Goal: Information Seeking & Learning: Learn about a topic

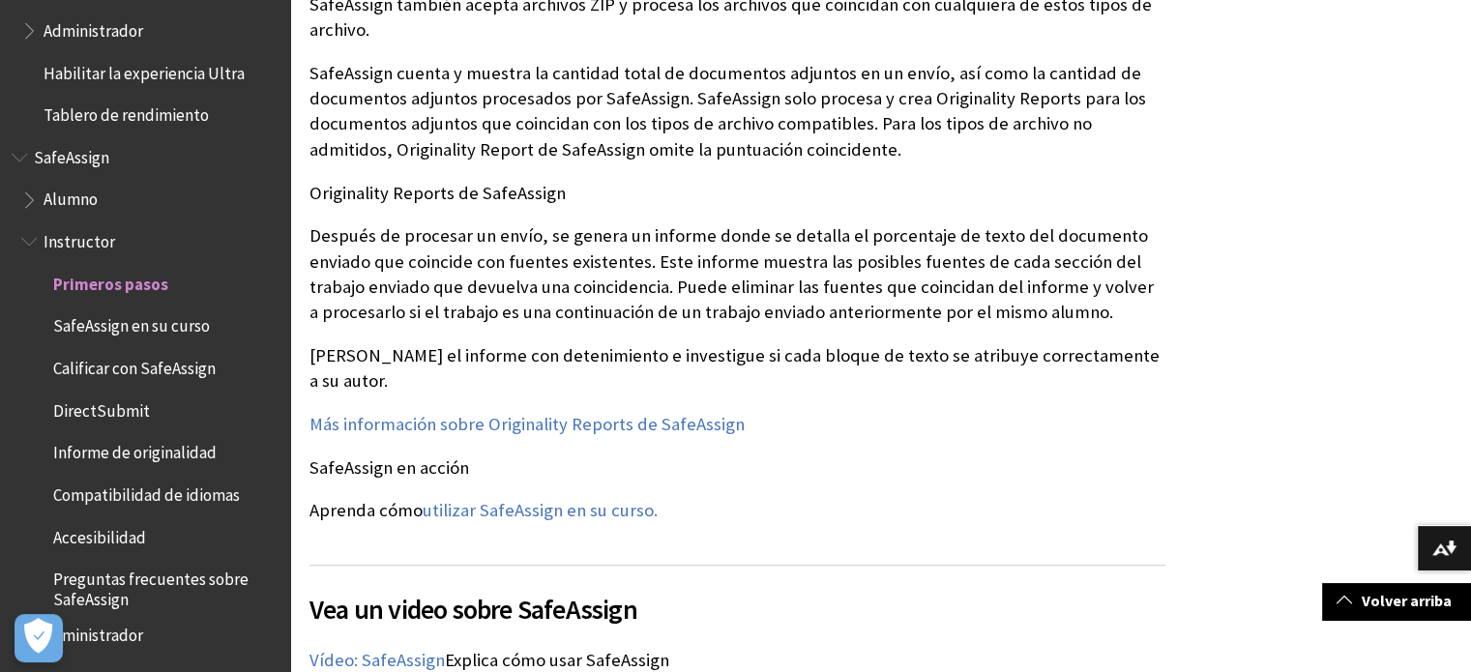
scroll to position [2417, 0]
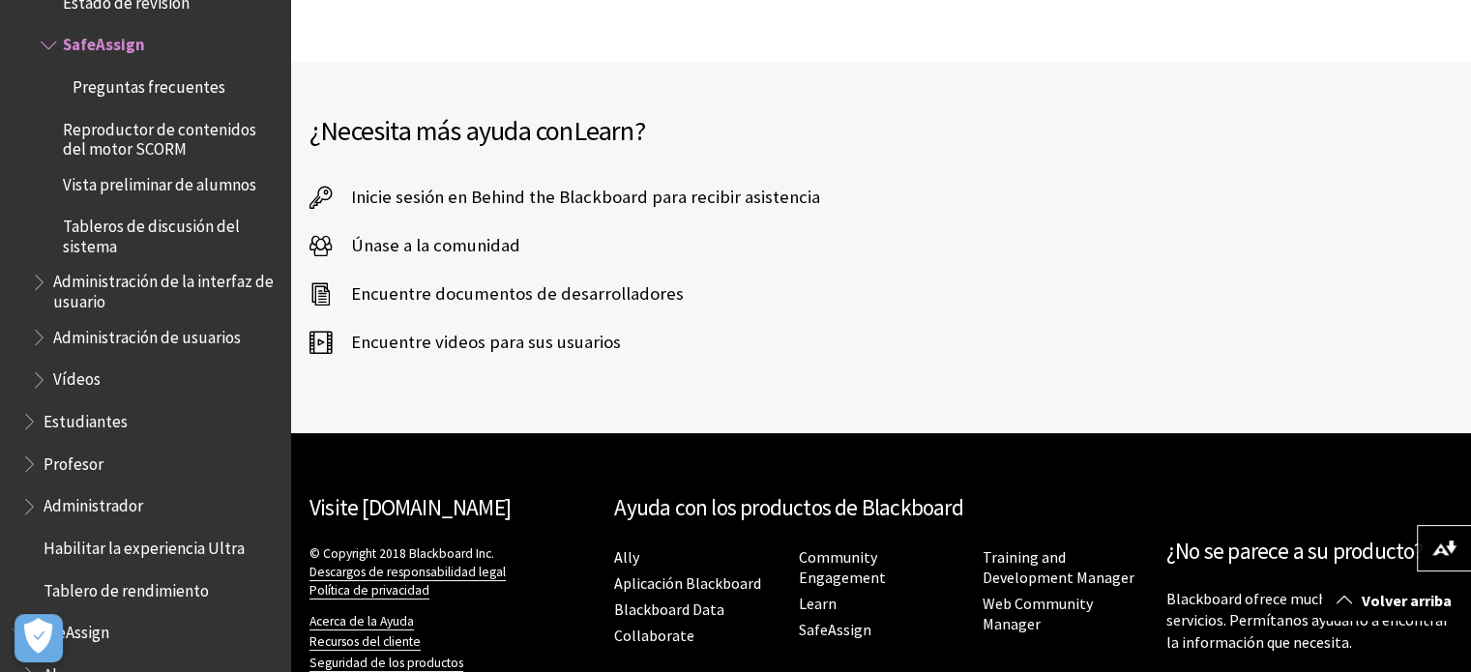
scroll to position [4991, 0]
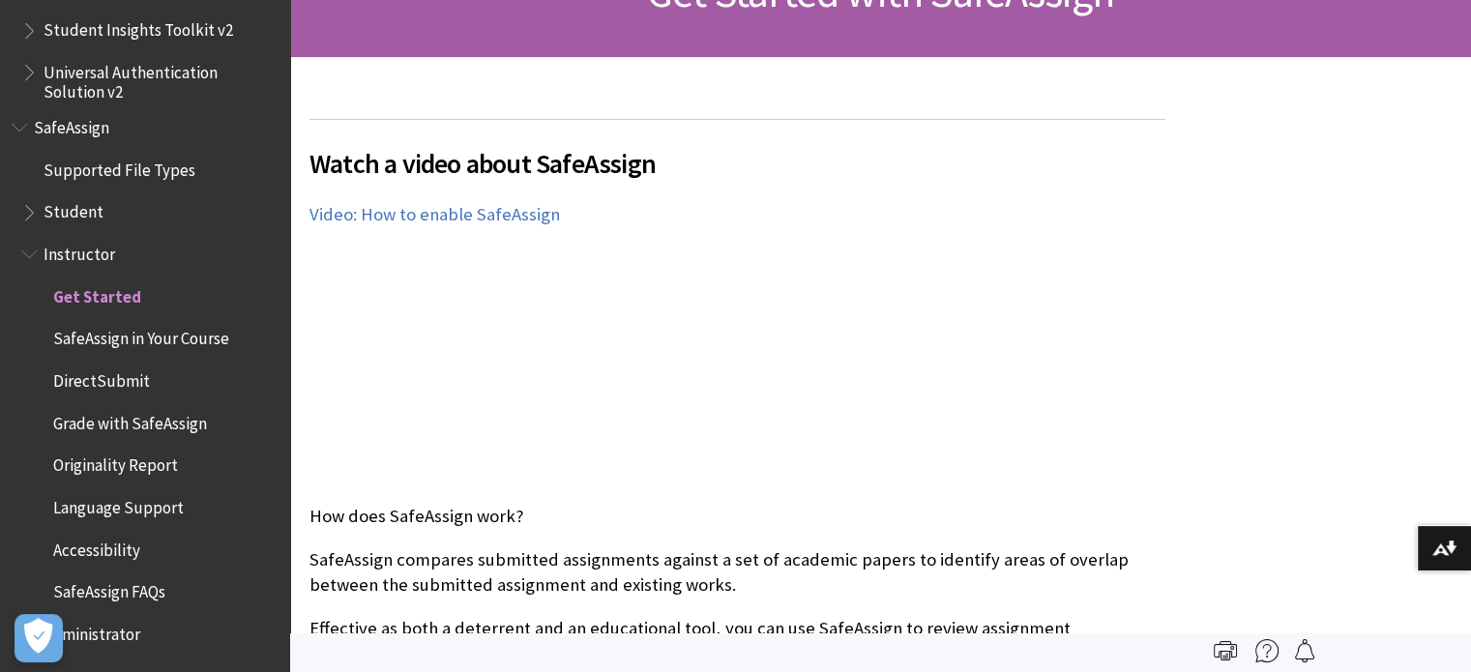
scroll to position [387, 0]
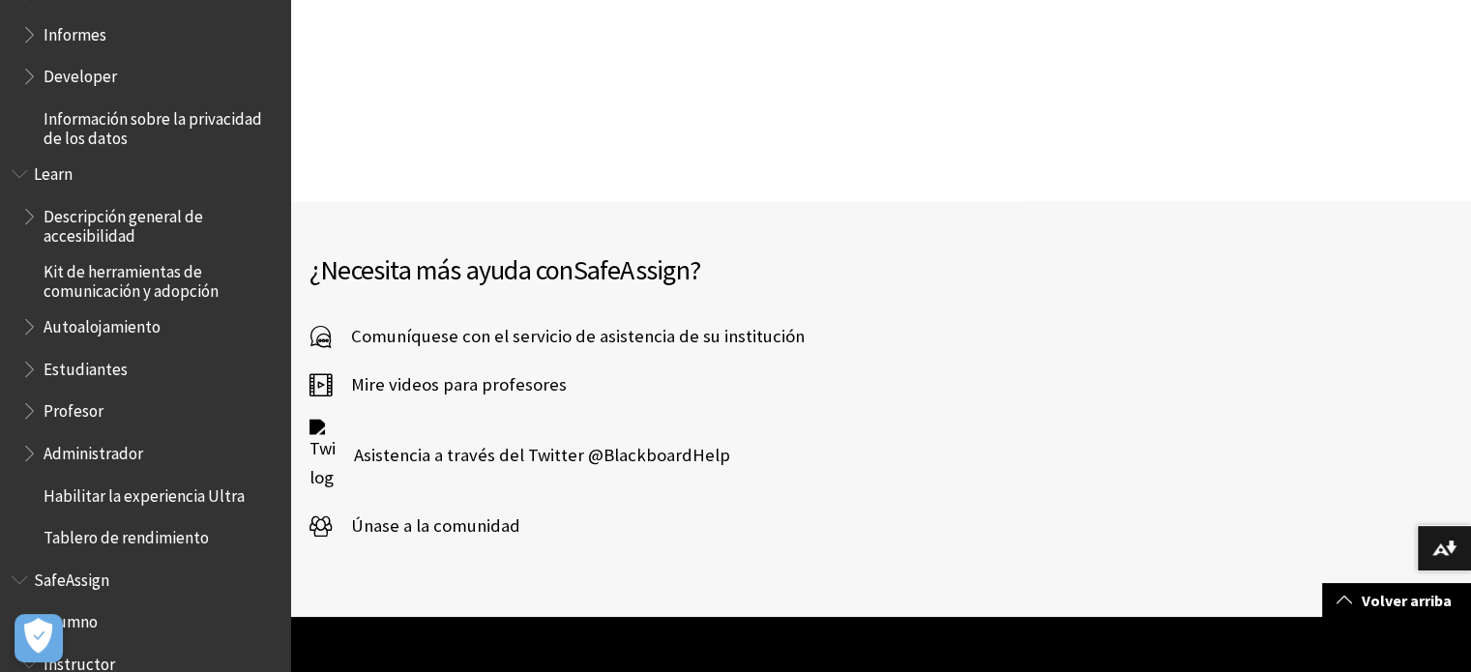
scroll to position [1264, 0]
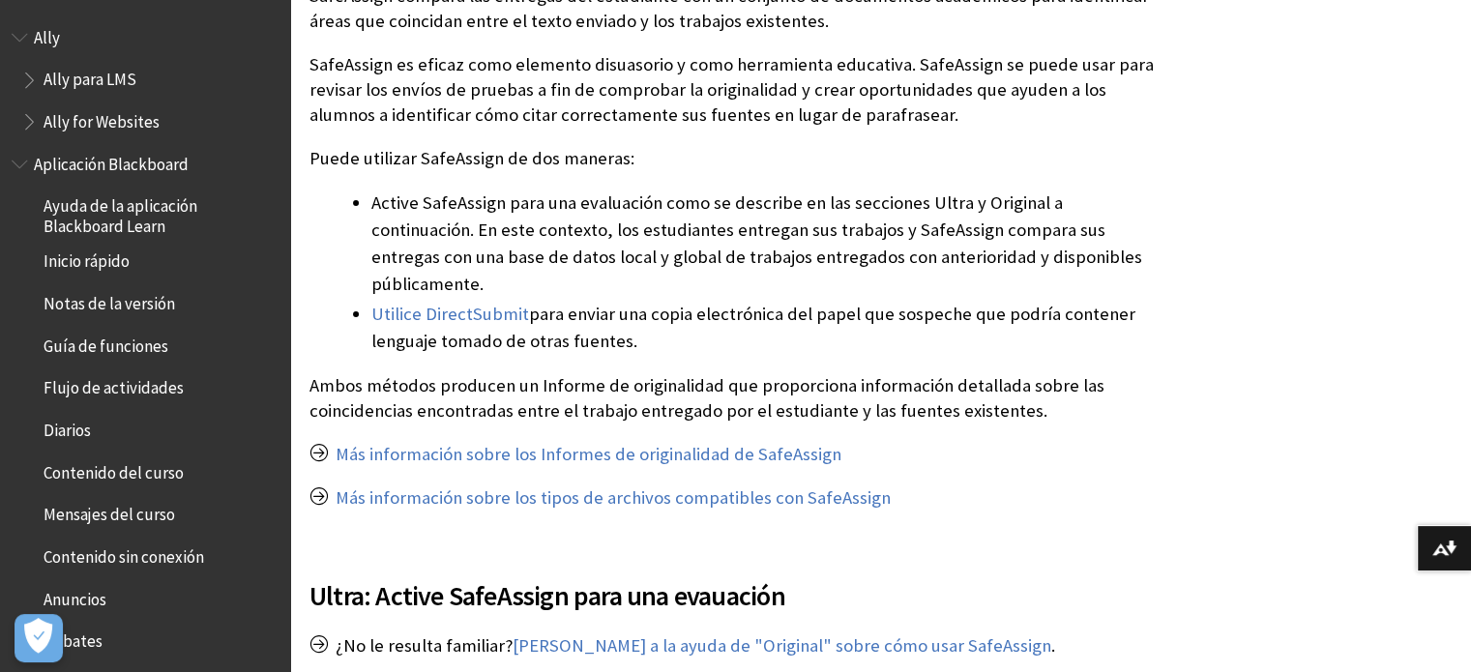
scroll to position [1747, 0]
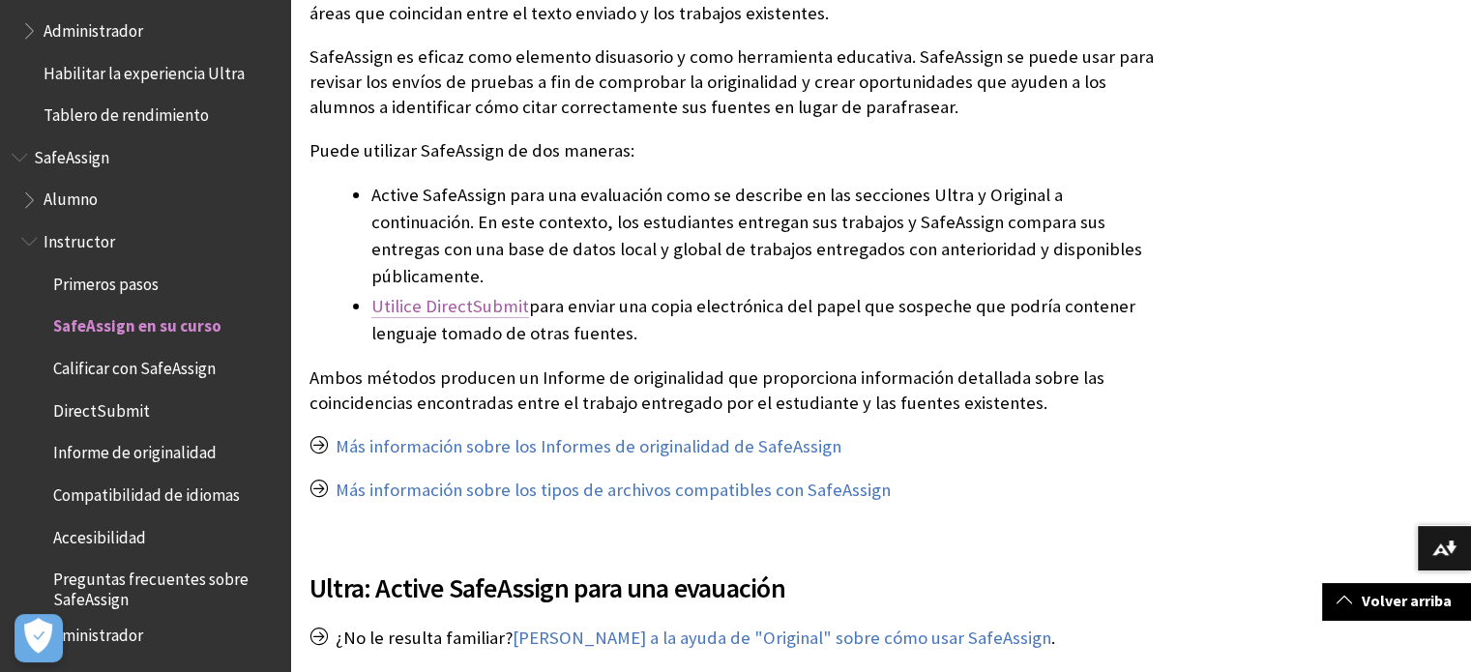
click at [476, 295] on link "Utilice DirectSubmit" at bounding box center [450, 306] width 158 height 23
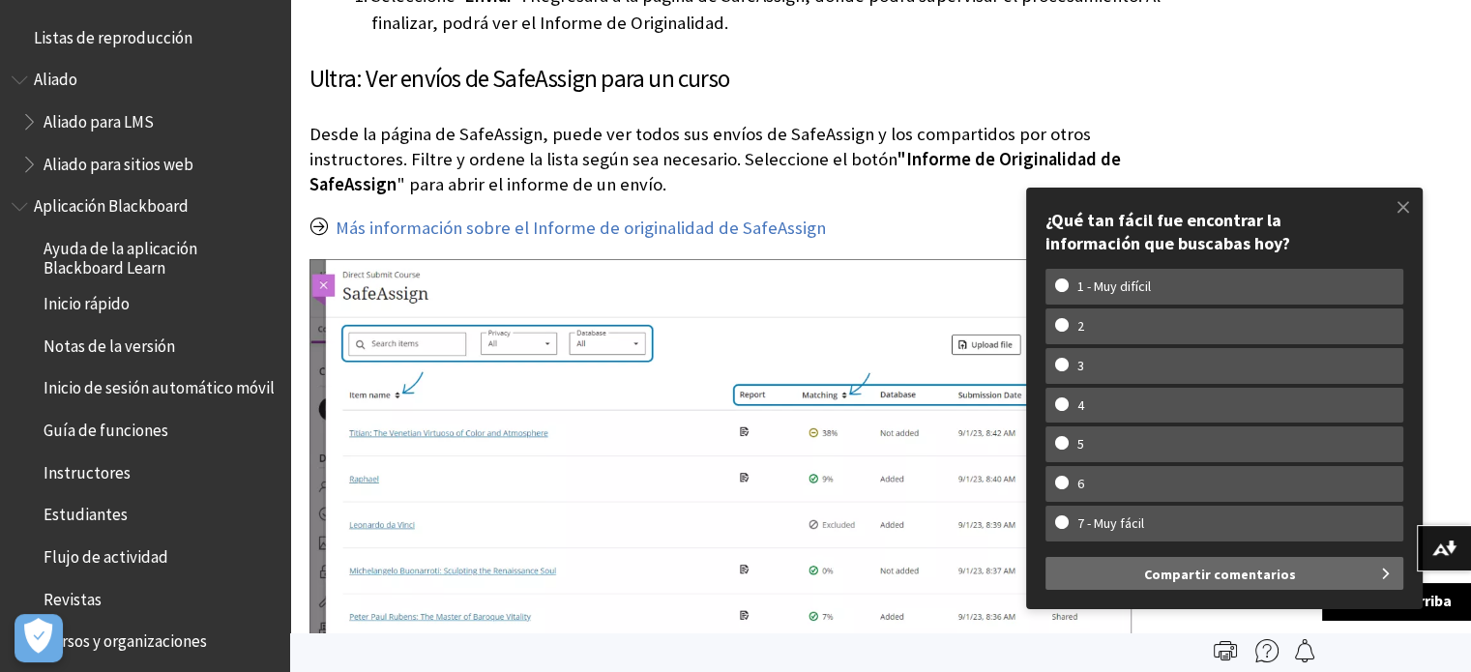
scroll to position [2611, 0]
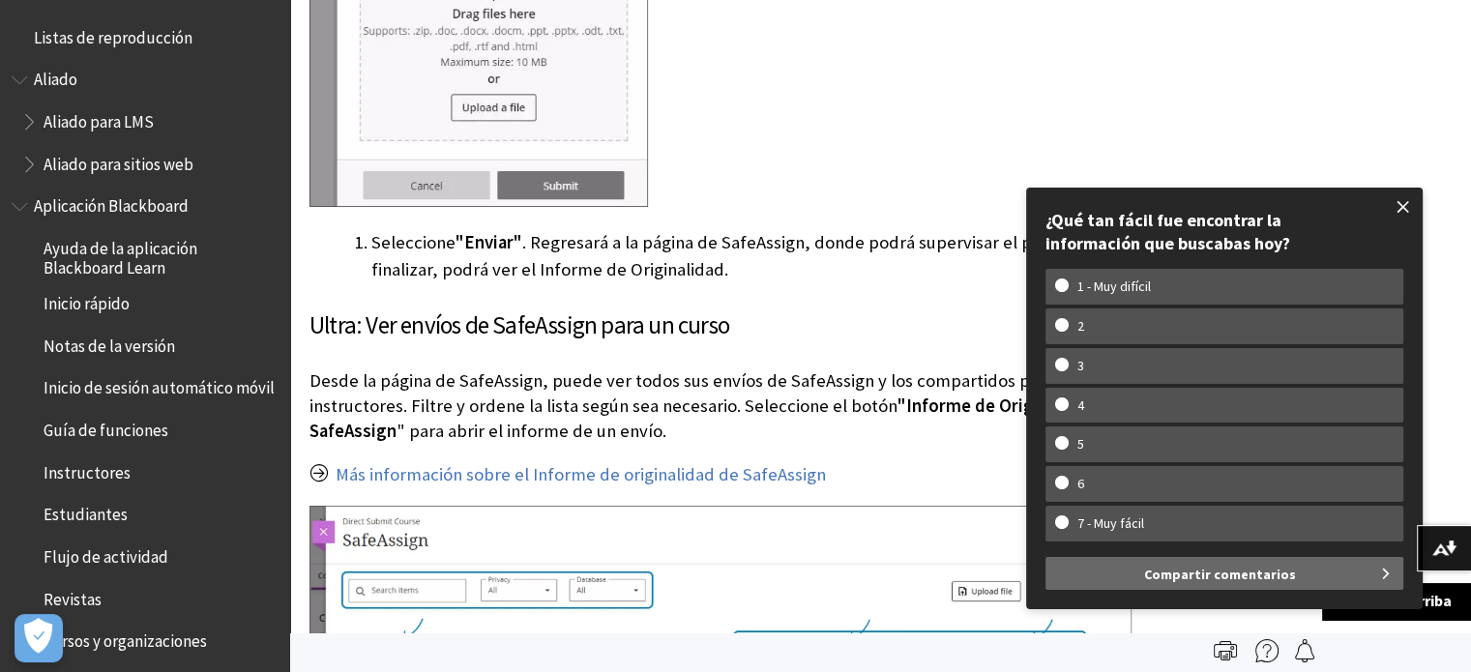
click at [1415, 218] on span at bounding box center [1403, 207] width 41 height 41
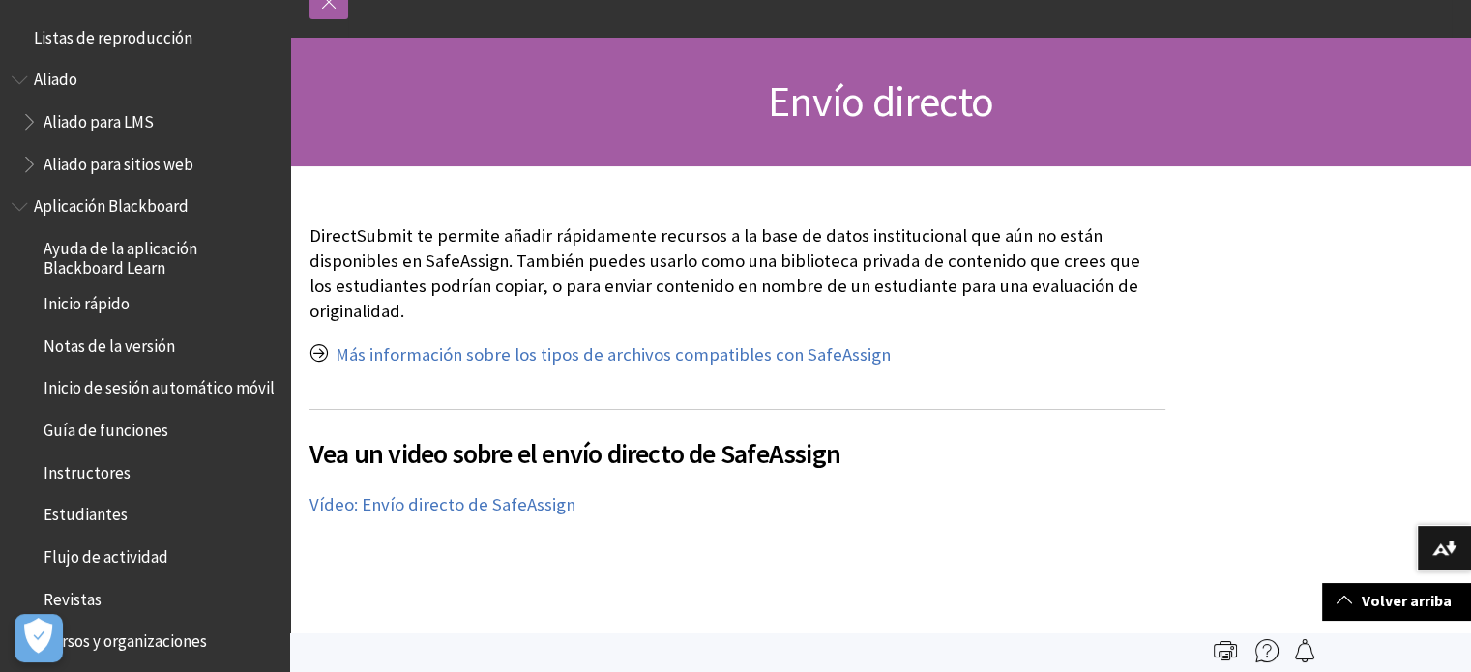
scroll to position [0, 0]
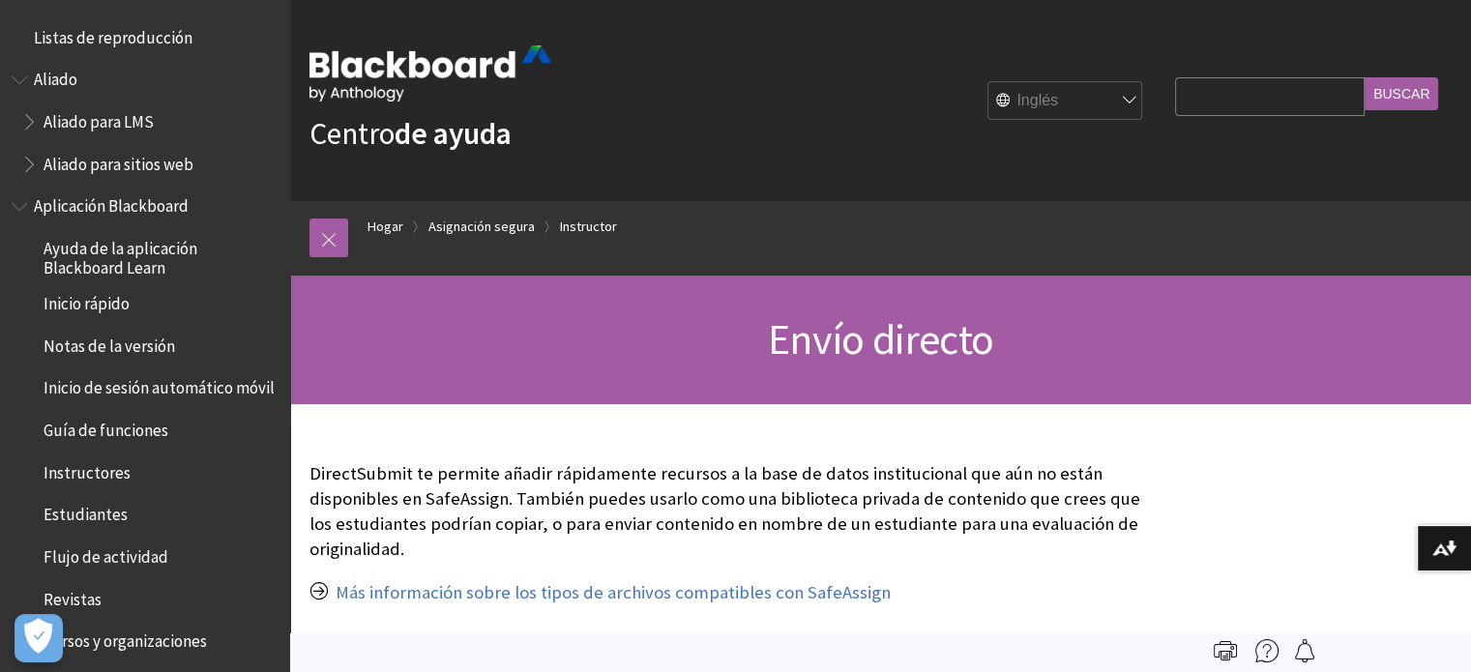
click at [350, 236] on ol "Hogar Asignación segura Instructor" at bounding box center [899, 229] width 1103 height 57
click at [339, 235] on link at bounding box center [328, 238] width 39 height 39
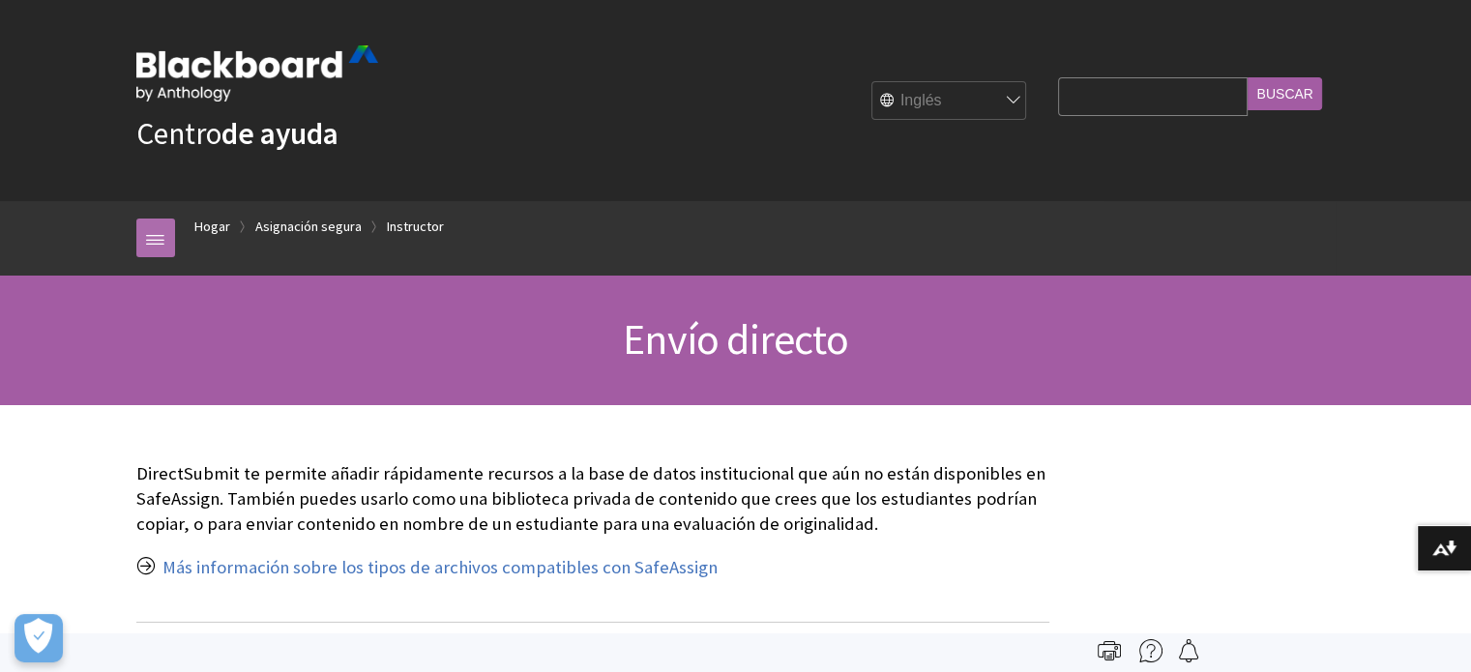
click at [166, 240] on link at bounding box center [155, 238] width 39 height 39
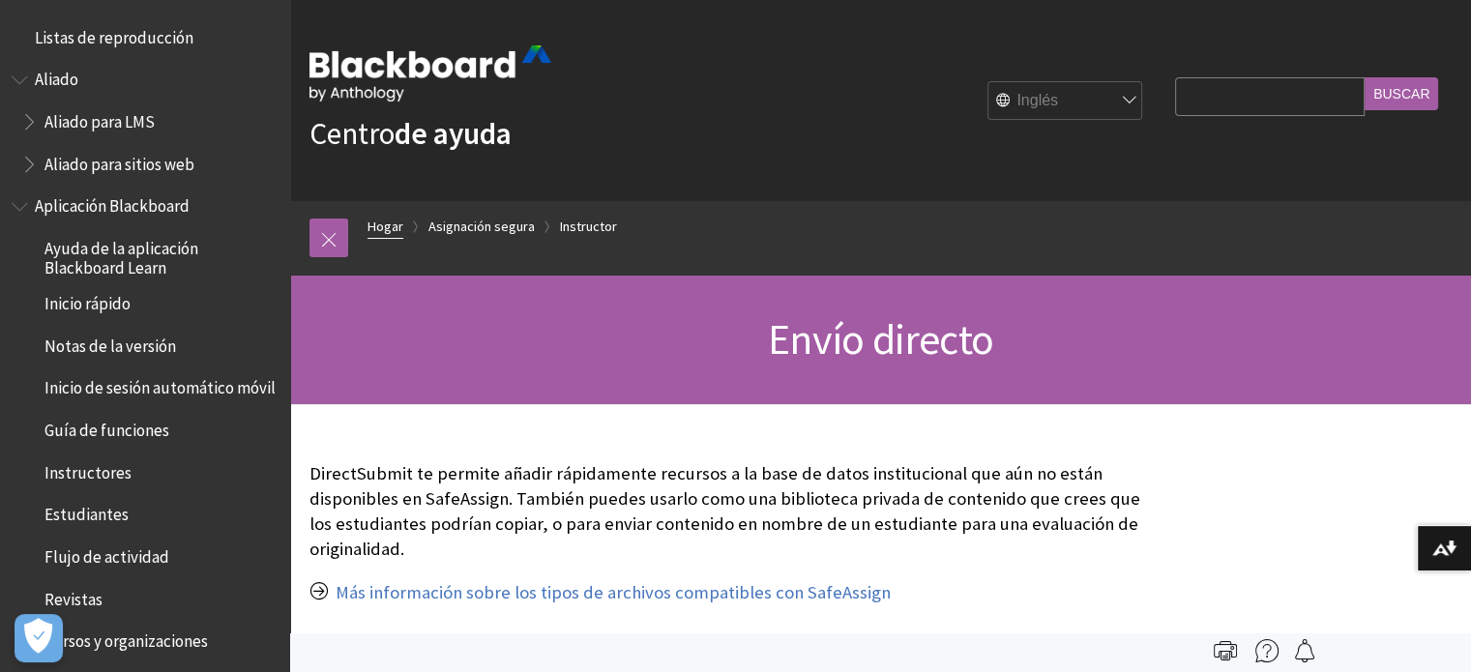
click at [386, 223] on font "Hogar" at bounding box center [385, 226] width 36 height 17
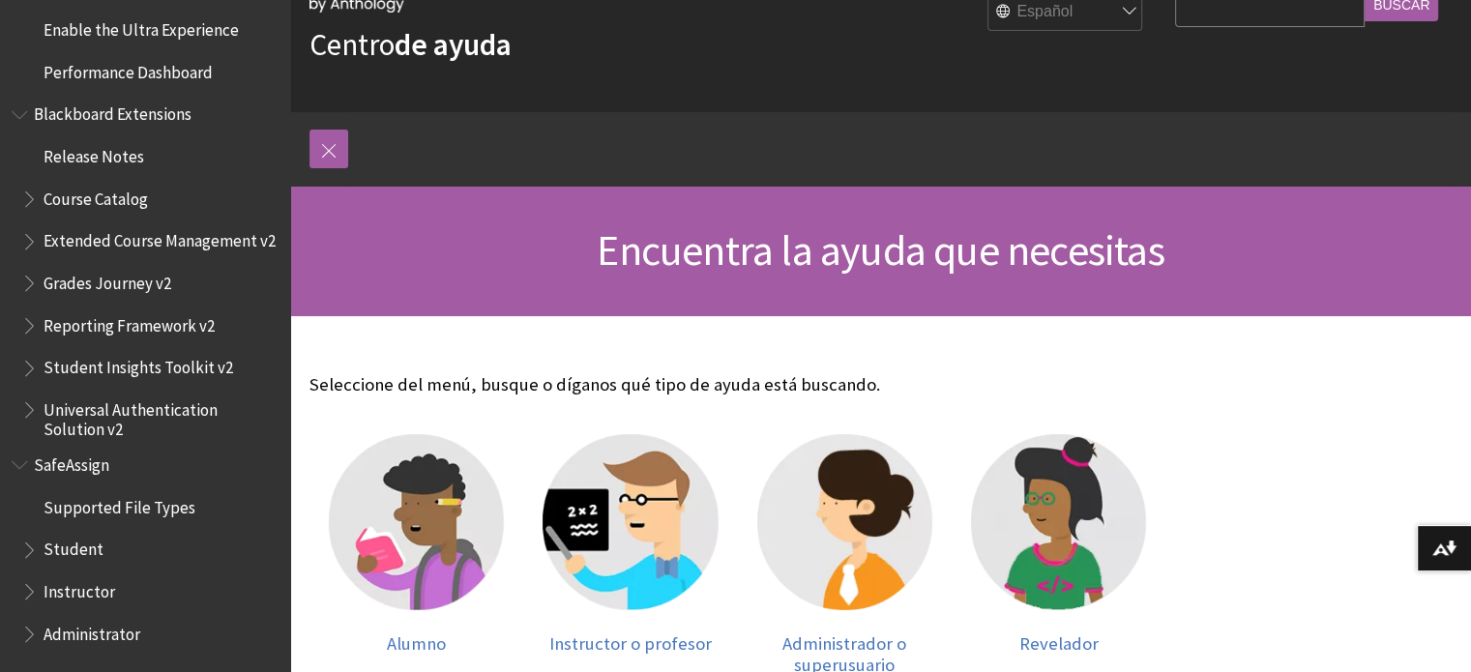
scroll to position [97, 0]
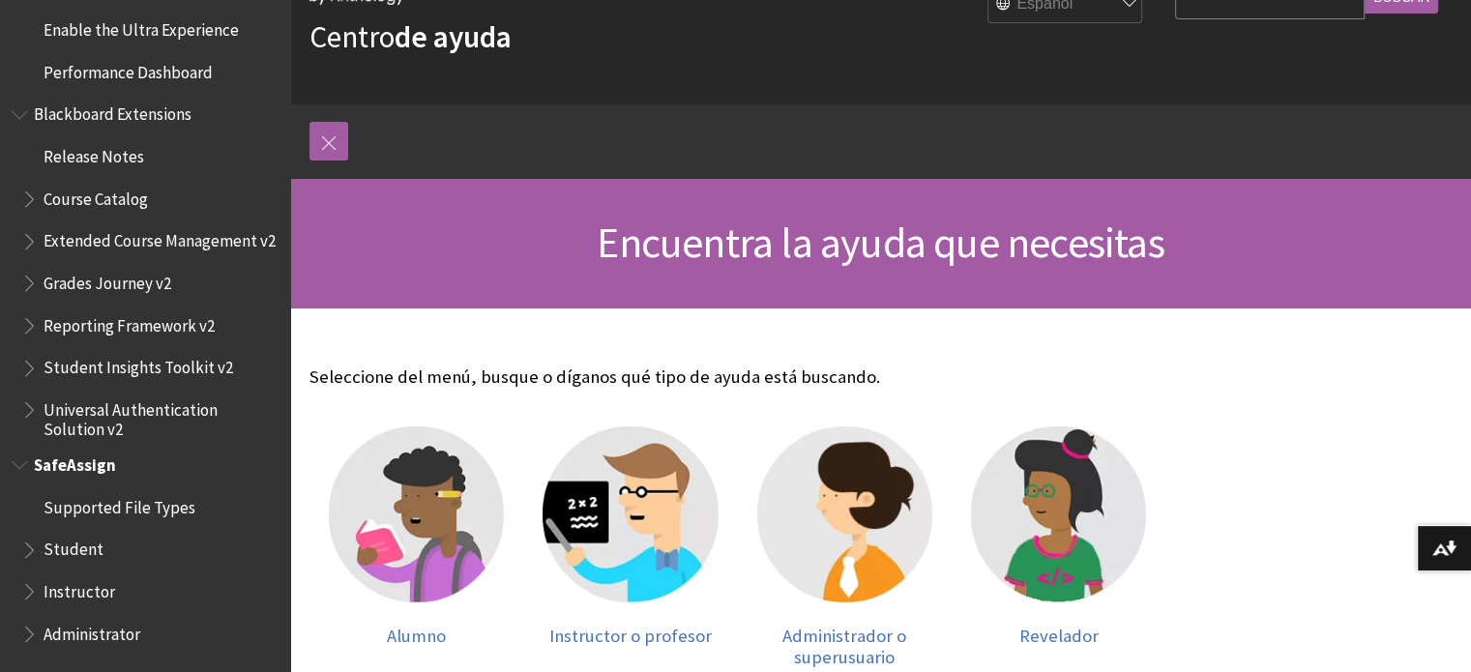
click at [65, 467] on span "SafeAssign" at bounding box center [75, 462] width 82 height 26
click at [15, 459] on span "Esquema del libro para Blackboard SafeAssign" at bounding box center [22, 461] width 20 height 24
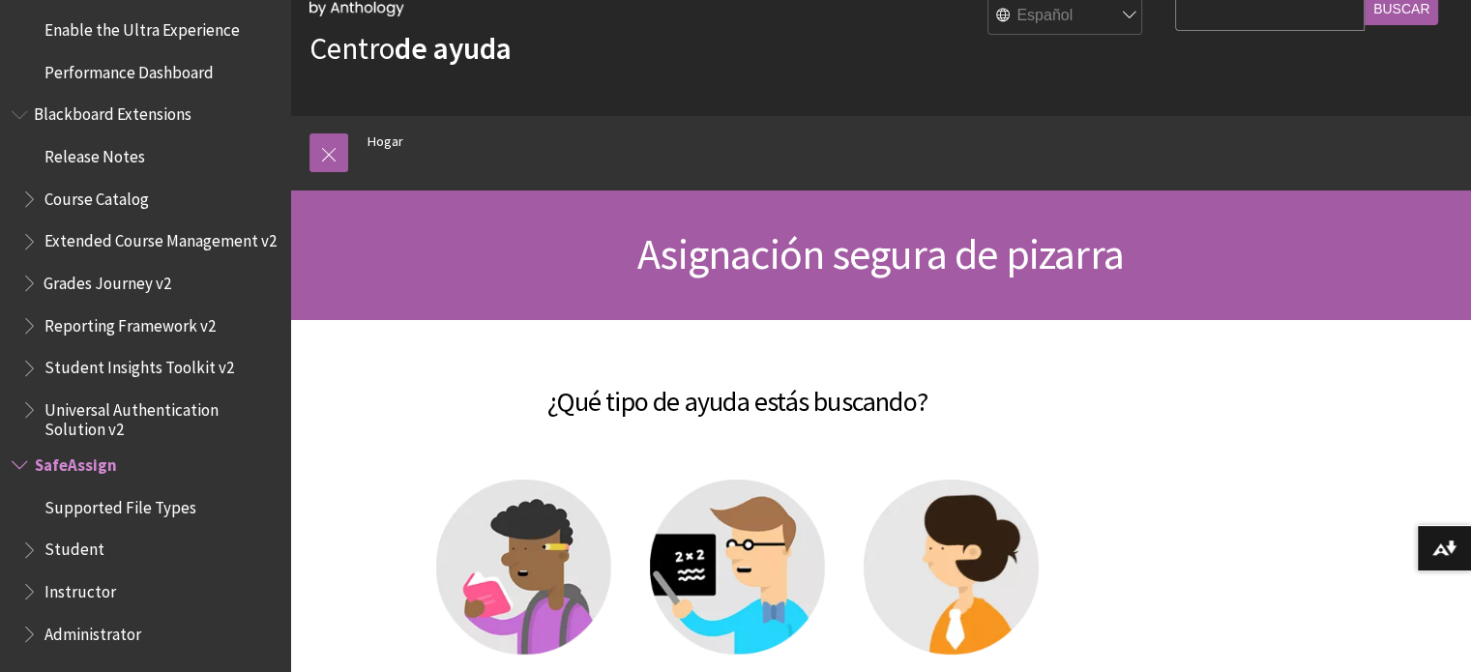
scroll to position [387, 0]
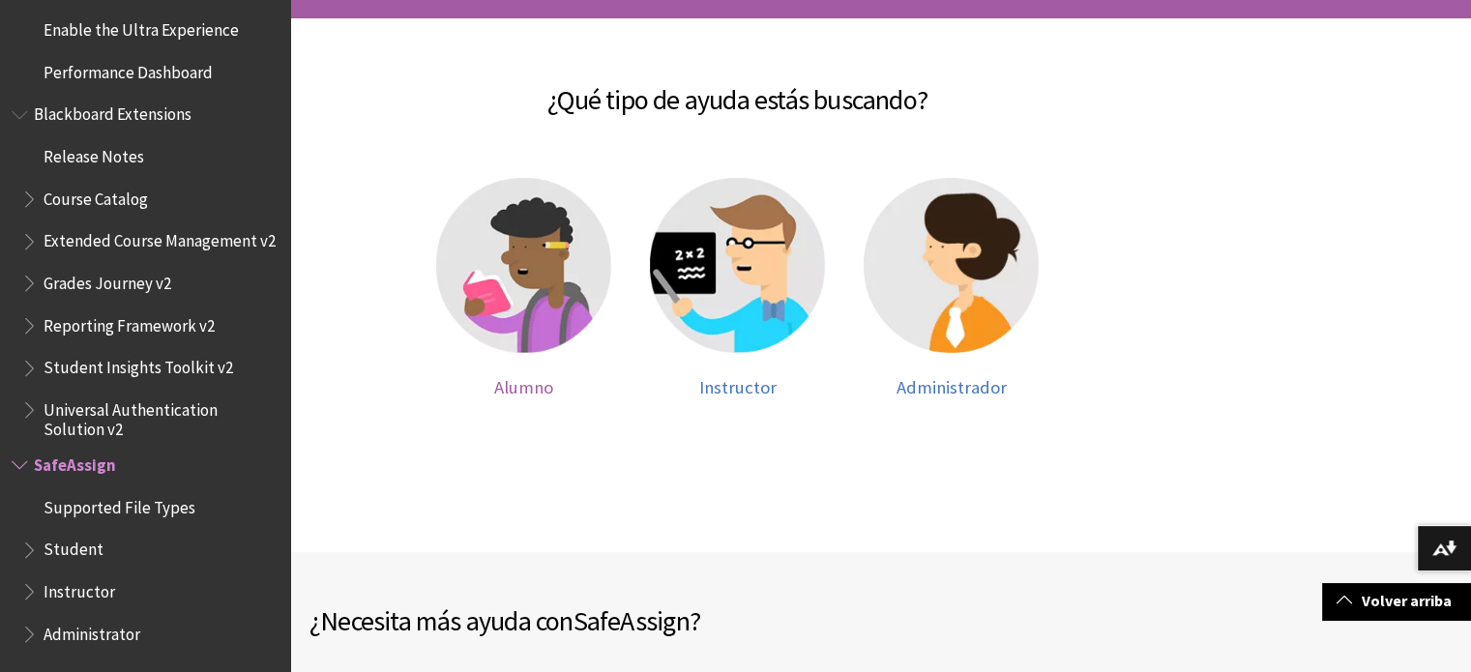
click at [527, 309] on img at bounding box center [523, 265] width 175 height 175
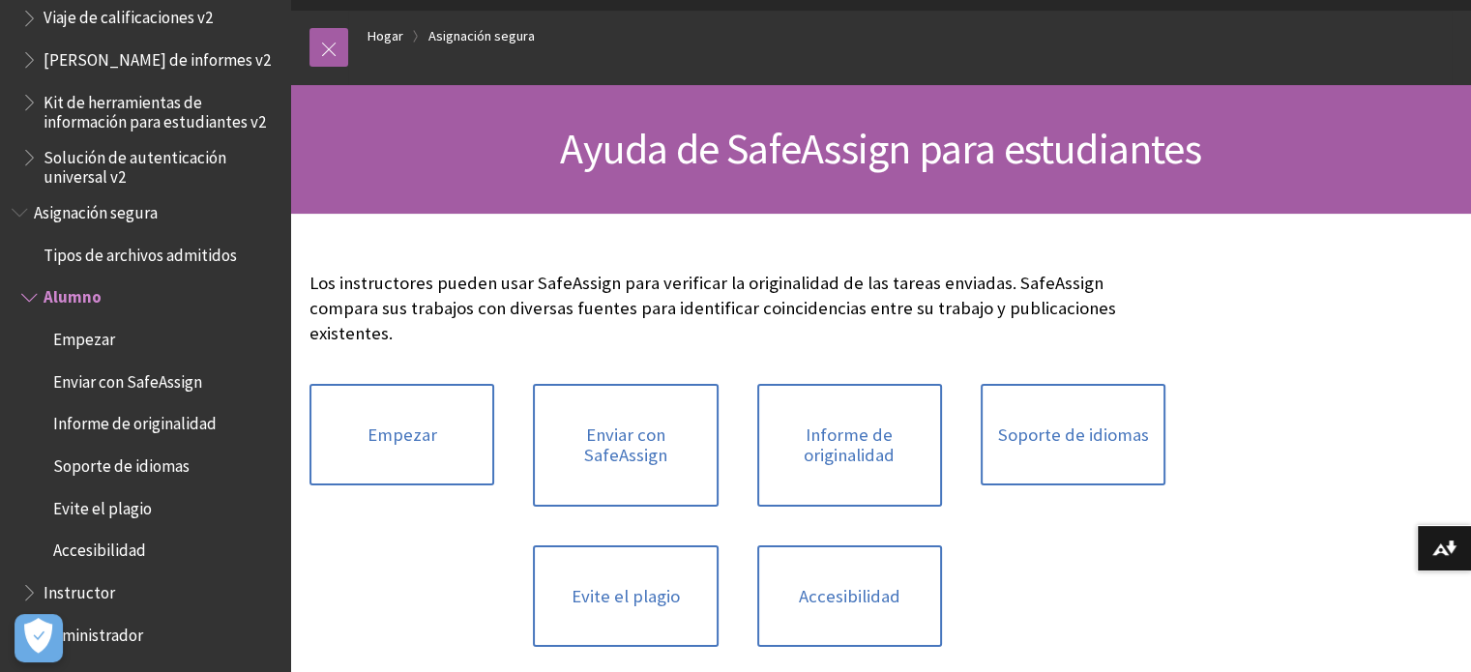
scroll to position [193, 0]
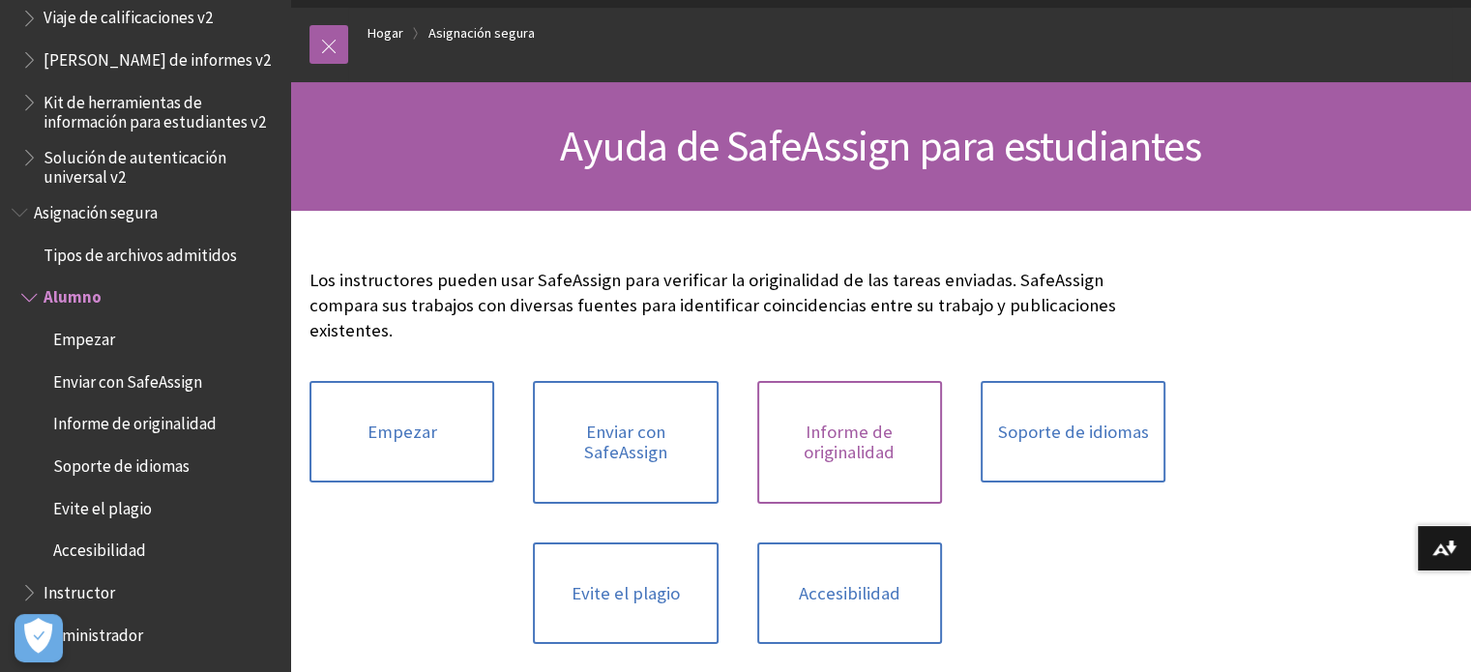
click at [863, 460] on link "Informe de originalidad" at bounding box center [849, 442] width 185 height 123
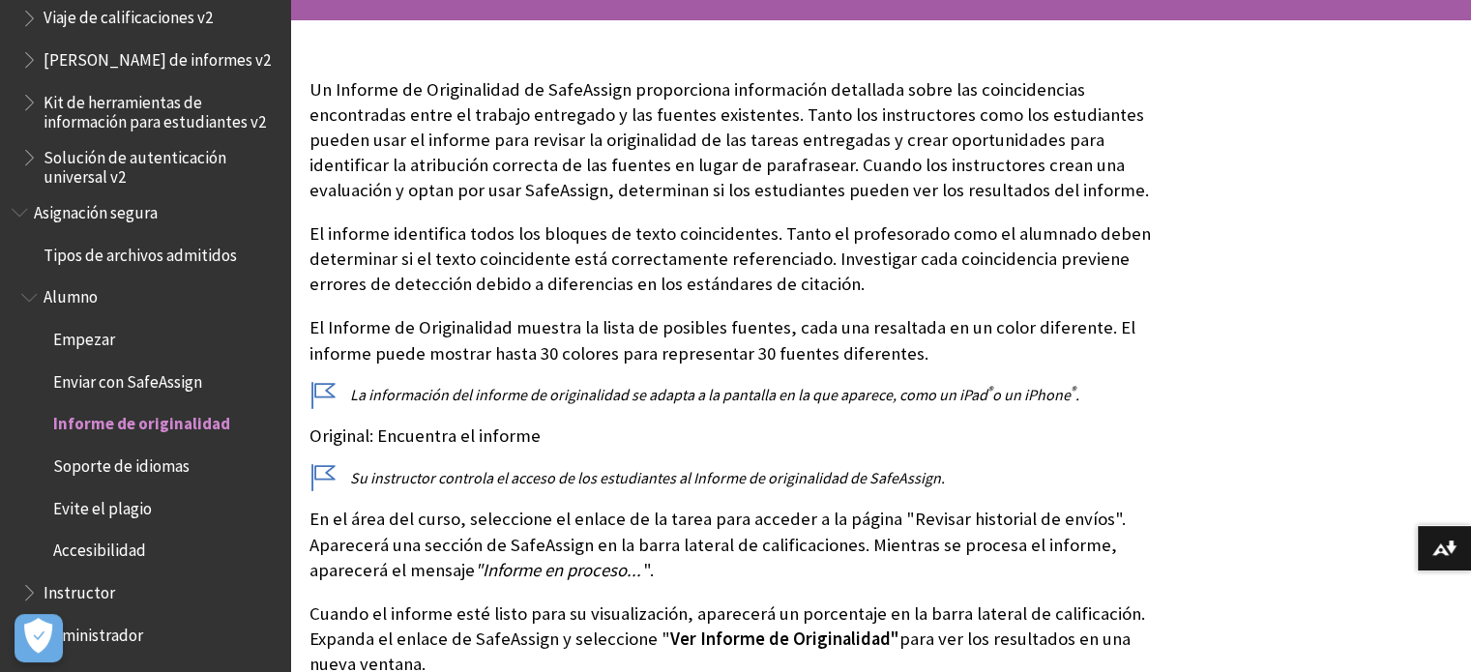
scroll to position [387, 0]
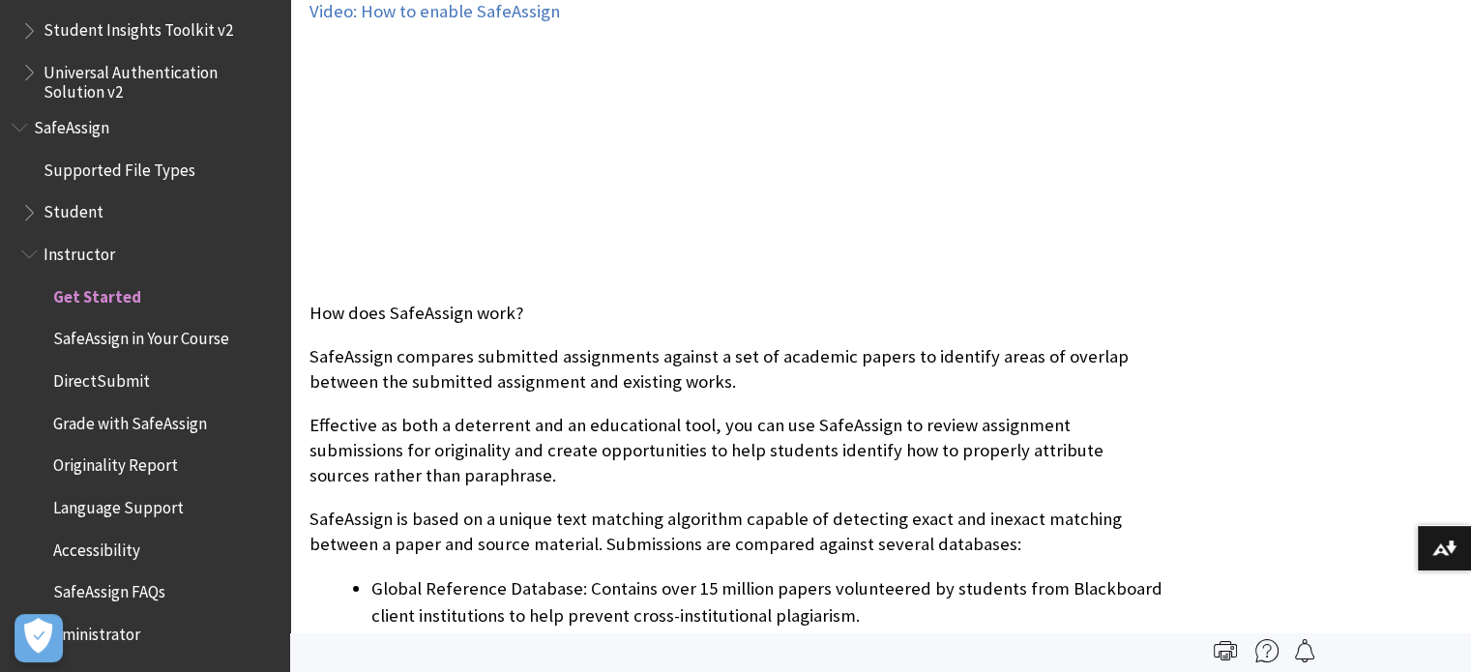
scroll to position [580, 0]
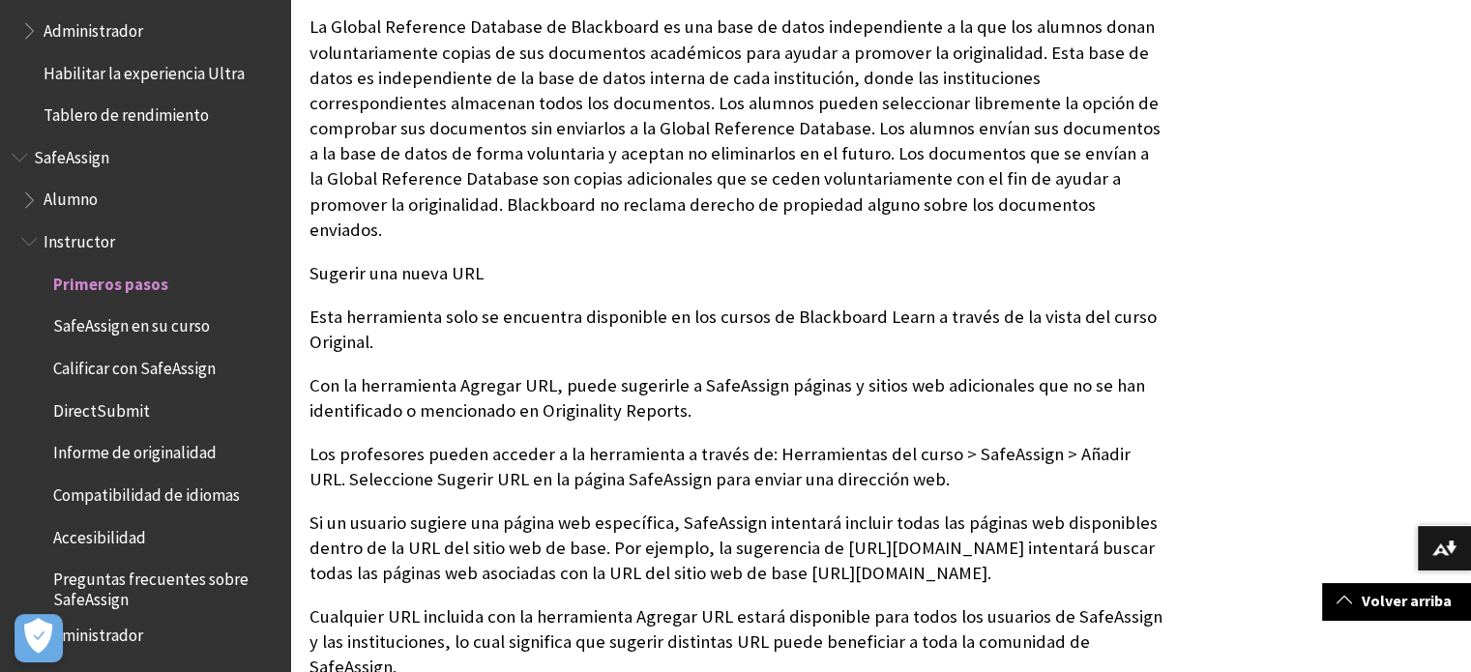
scroll to position [1450, 0]
